Goal: Task Accomplishment & Management: Use online tool/utility

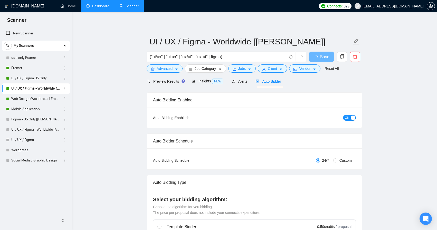
click at [100, 5] on link "Dashboard" at bounding box center [97, 6] width 23 height 4
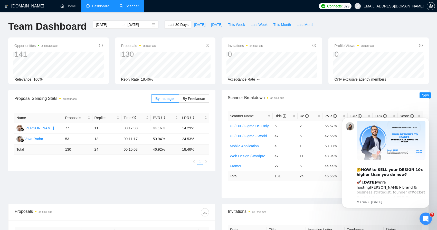
click at [128, 4] on link "Scanner" at bounding box center [129, 6] width 19 height 4
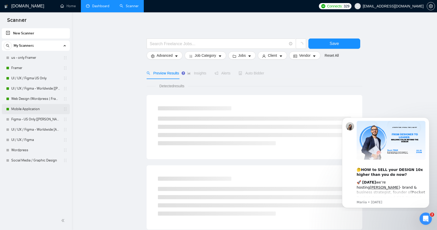
click at [28, 109] on link "Mobile Application" at bounding box center [35, 109] width 49 height 10
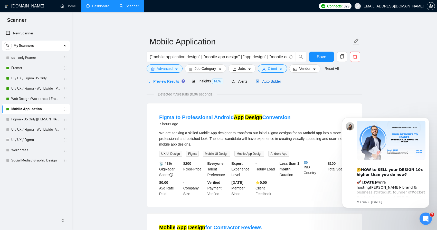
click at [275, 80] on span "Auto Bidder" at bounding box center [267, 81] width 25 height 4
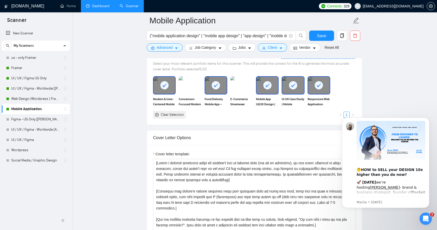
scroll to position [486, 0]
click at [319, 85] on icon at bounding box center [319, 86] width 4 height 4
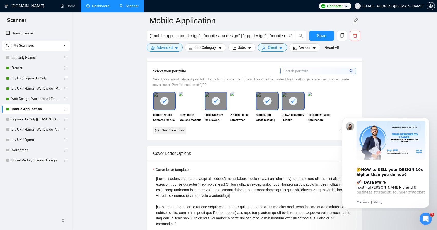
scroll to position [481, 0]
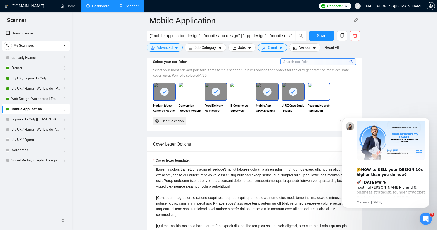
click at [320, 89] on img at bounding box center [319, 91] width 22 height 17
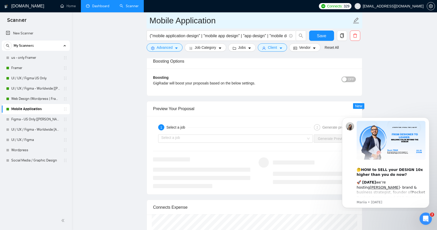
scroll to position [939, 0]
